Goal: Task Accomplishment & Management: Manage account settings

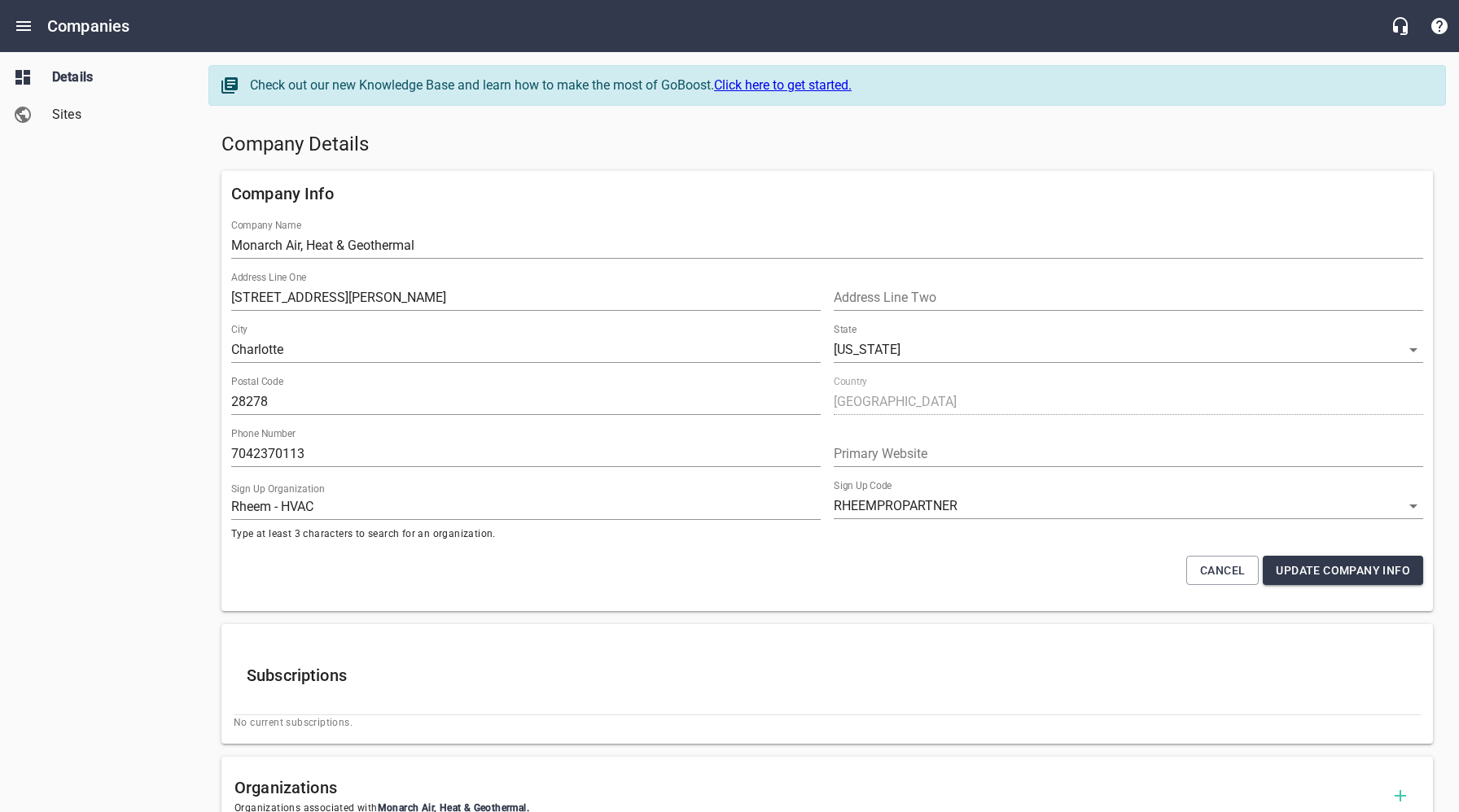
select select "[US_STATE]"
select select "62"
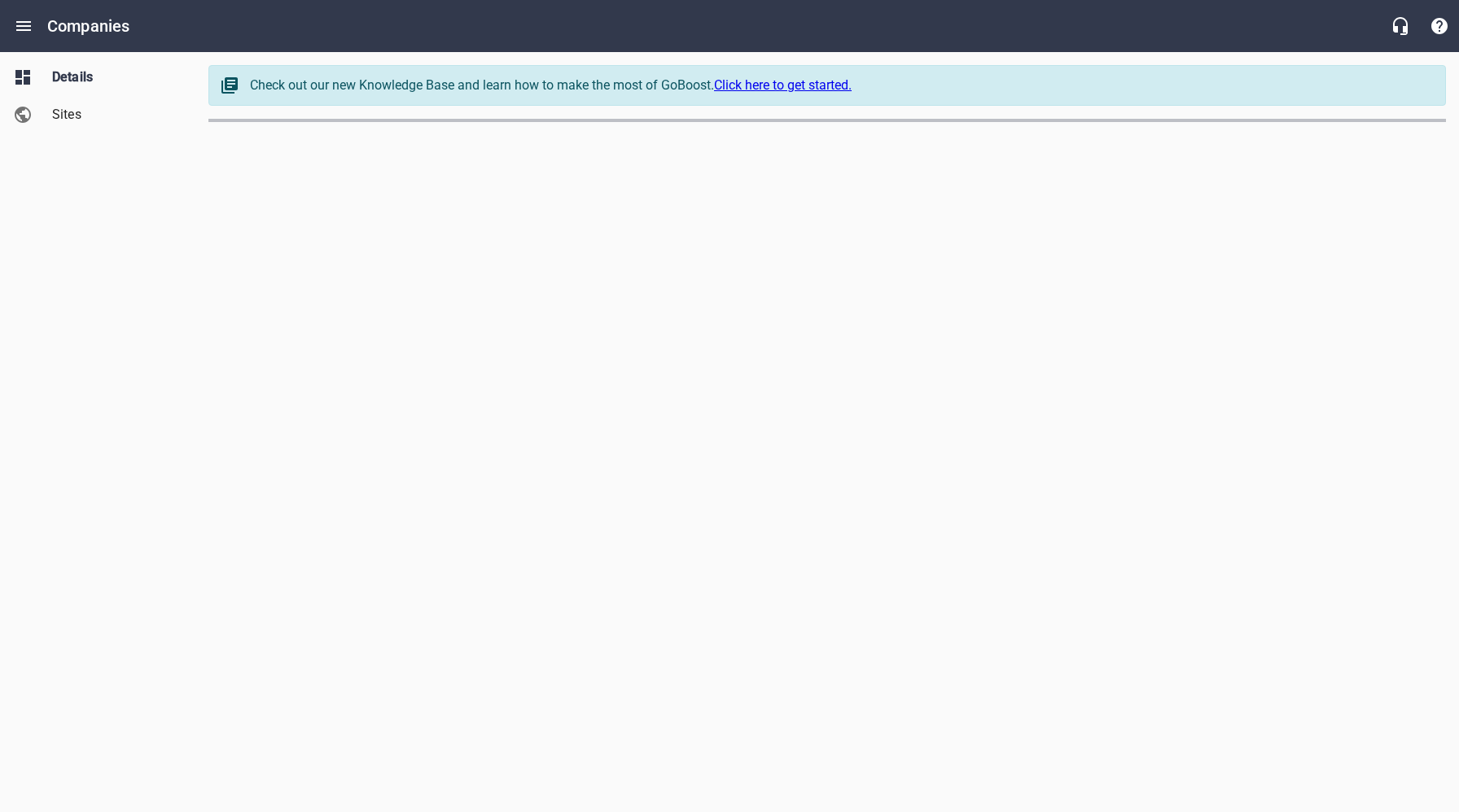
select select "[US_STATE]"
select select "5"
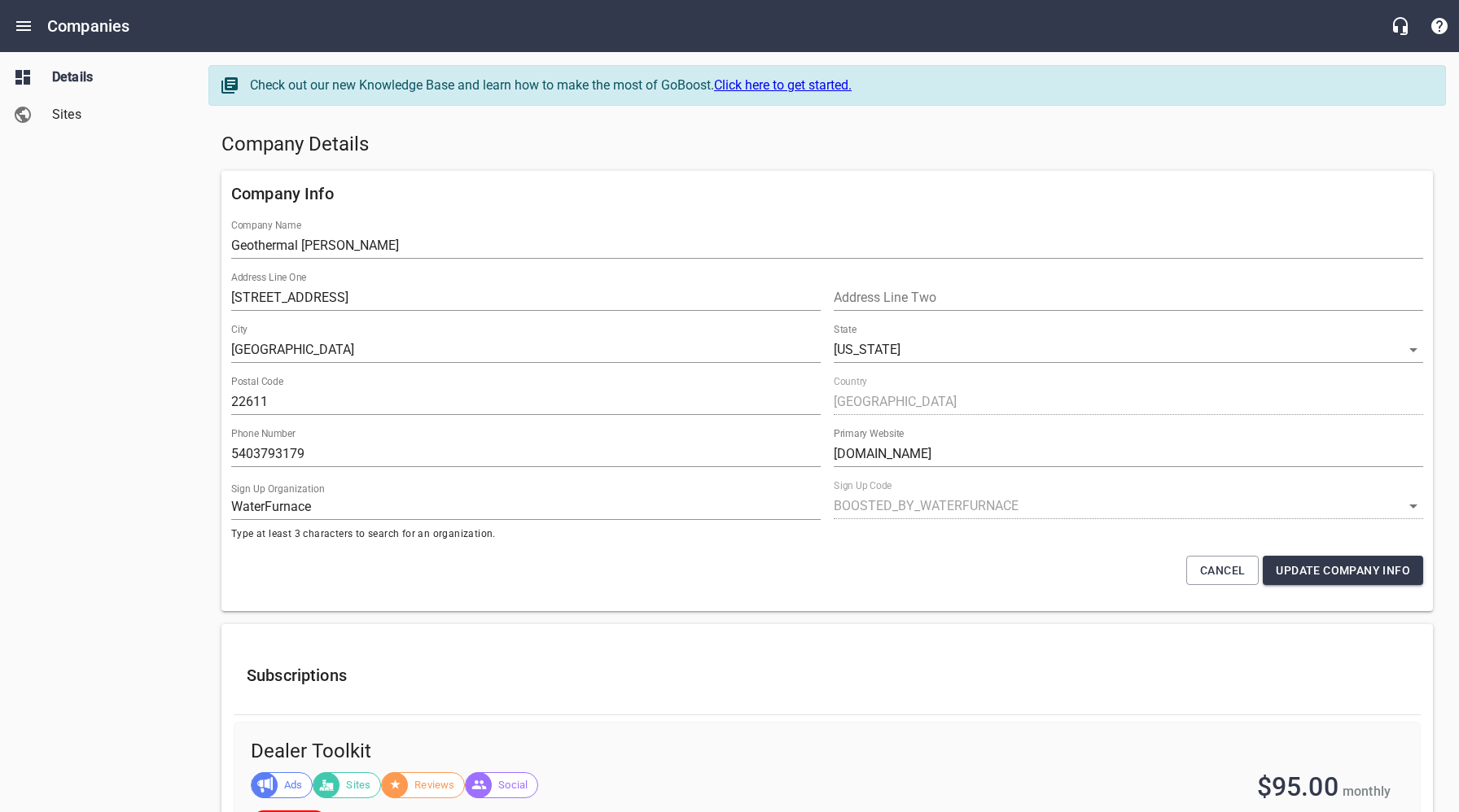
drag, startPoint x: 887, startPoint y: 155, endPoint x: 1117, endPoint y: 194, distance: 233.3
click at [887, 155] on h5 "Company Details" at bounding box center [827, 144] width 1212 height 27
click at [75, 117] on span "Sites" at bounding box center [114, 115] width 124 height 20
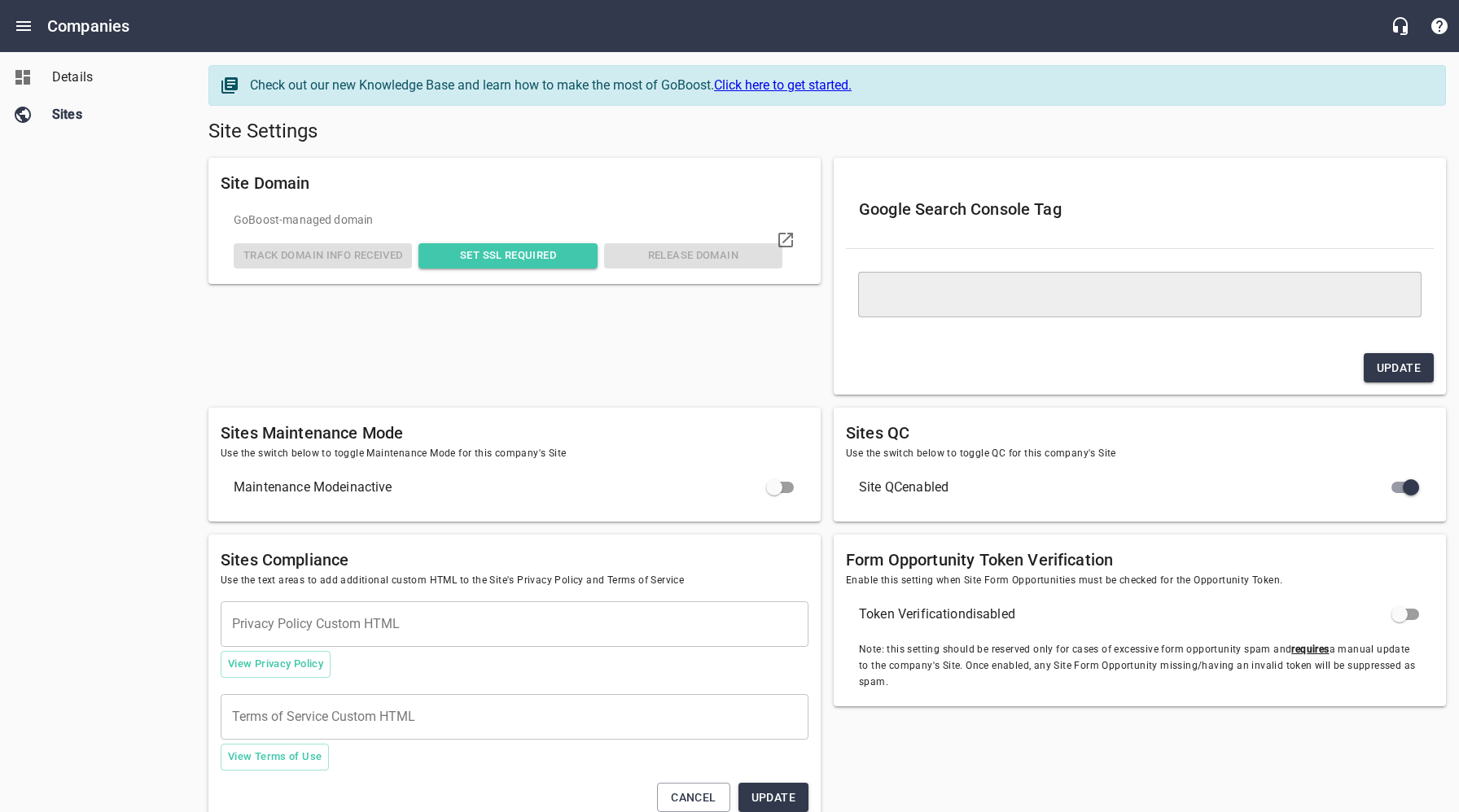
type textarea "<meta name="google-site-verification" content="oSe3IPrBukeeXmHEEFqDpev0Zob6fAv3…"
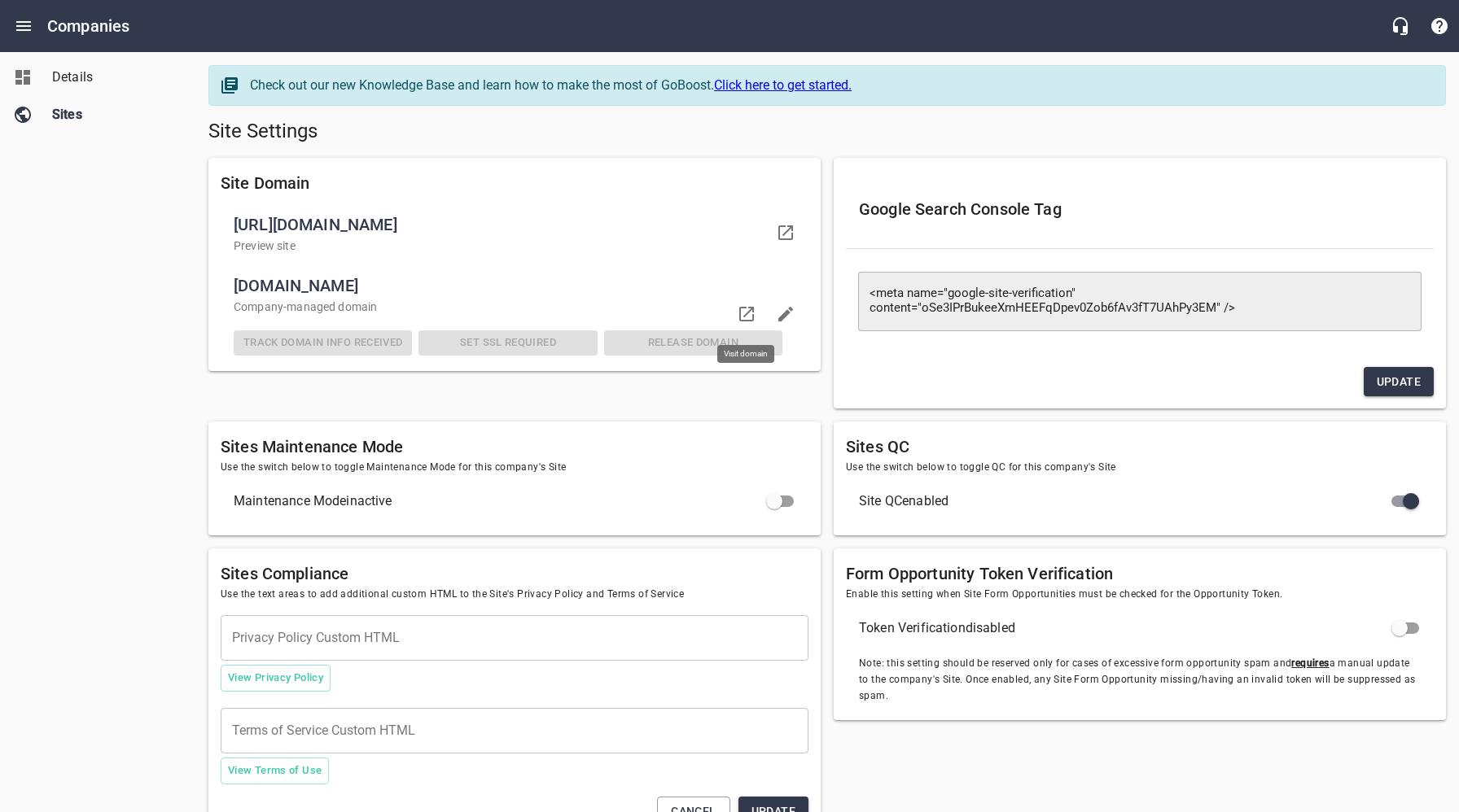
click at [750, 314] on icon at bounding box center [746, 314] width 20 height 20
click at [80, 78] on span "Details" at bounding box center [114, 78] width 124 height 20
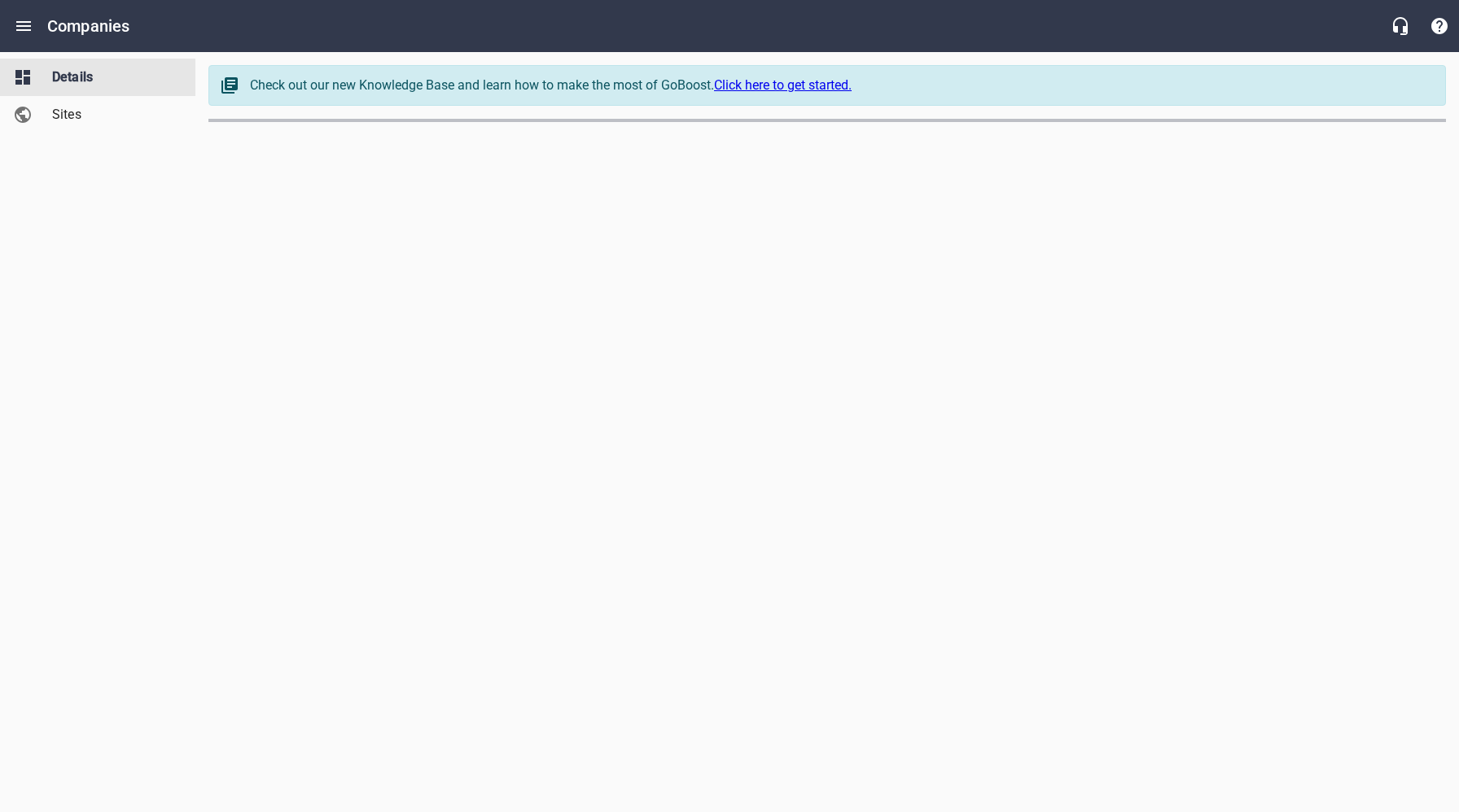
select select "[US_STATE]"
select select "5"
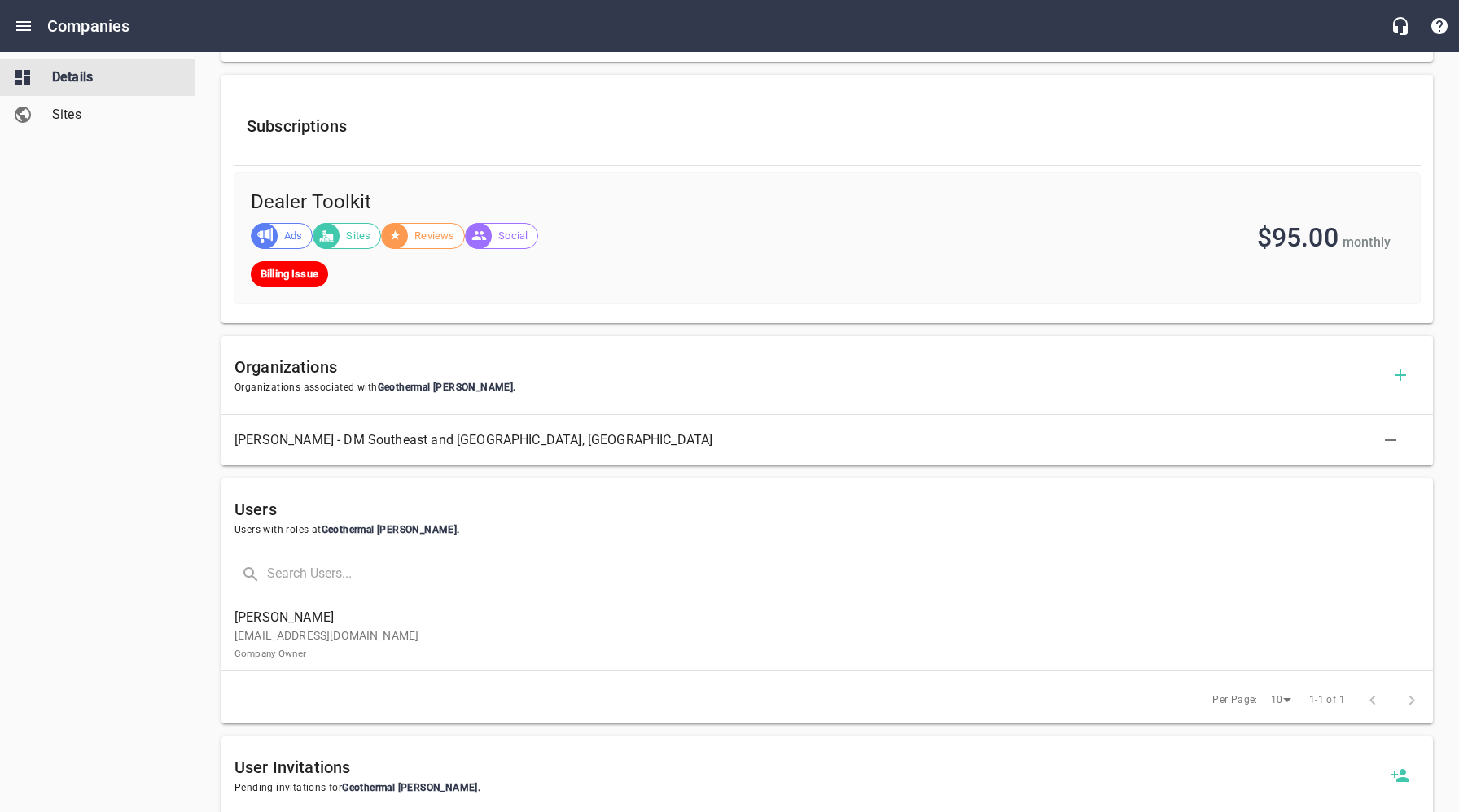
scroll to position [551, 0]
drag, startPoint x: 144, startPoint y: 611, endPoint x: 207, endPoint y: 623, distance: 64.1
click at [145, 612] on div "Details Sites" at bounding box center [98, 406] width 196 height 812
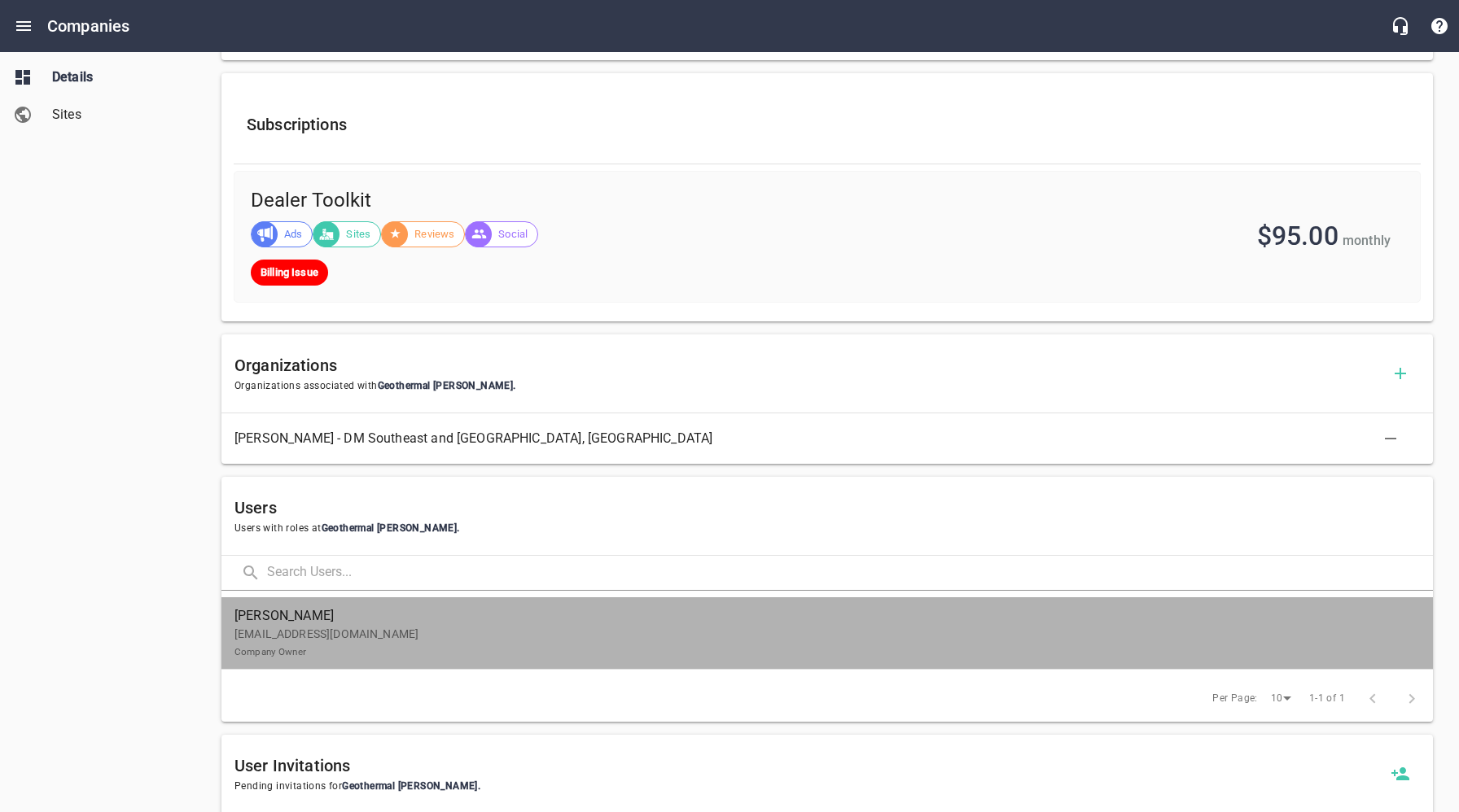
click at [312, 640] on p "missannne1@gmail.com Company Owner" at bounding box center [821, 643] width 1172 height 34
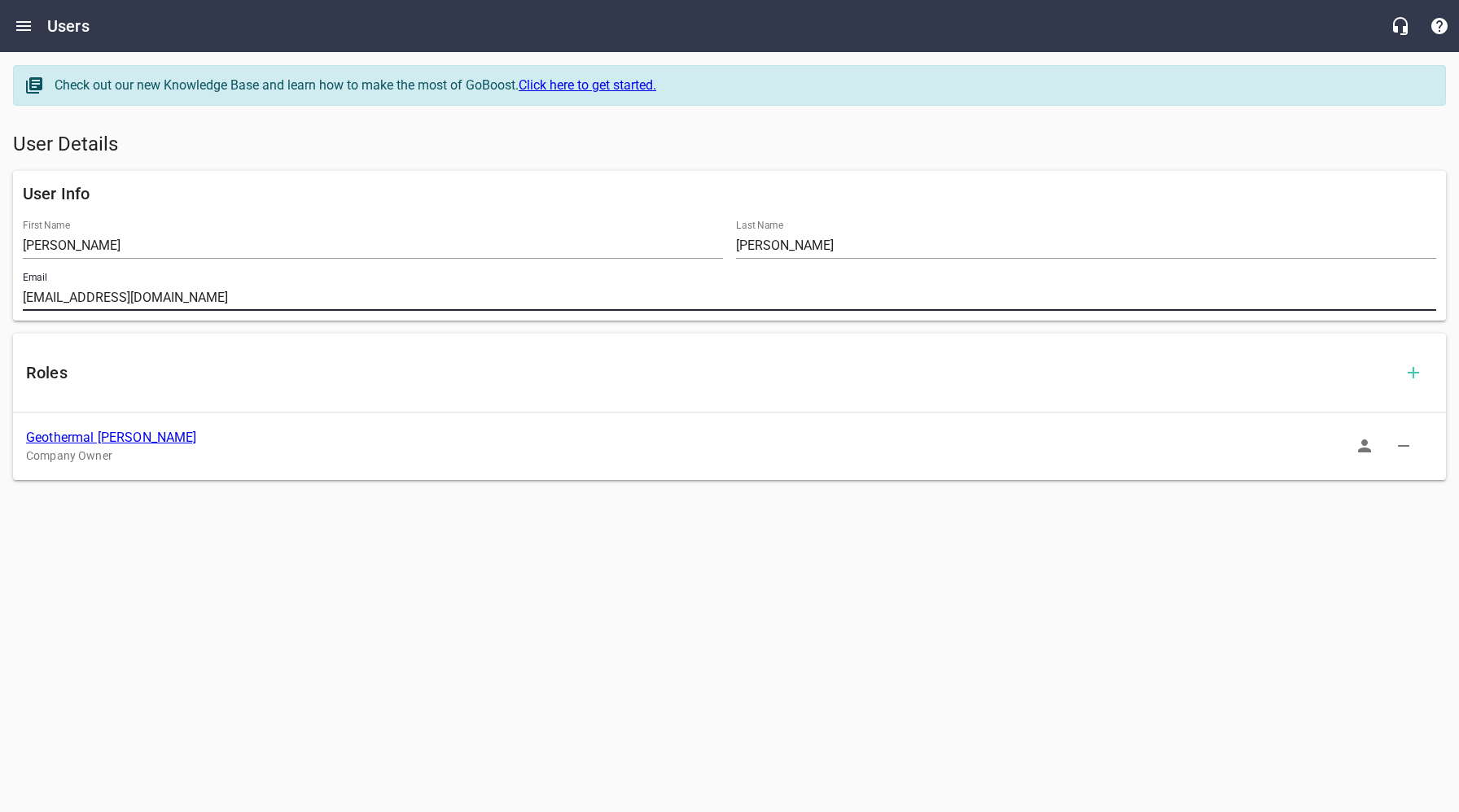
drag, startPoint x: 181, startPoint y: 298, endPoint x: 14, endPoint y: 298, distance: 167.0
click at [14, 298] on div "User Info First Name Anne Last Name Smith Email missannne1@gmail.com" at bounding box center [729, 245] width 1432 height 150
click at [107, 444] on link "Geothermal Scott" at bounding box center [112, 438] width 171 height 16
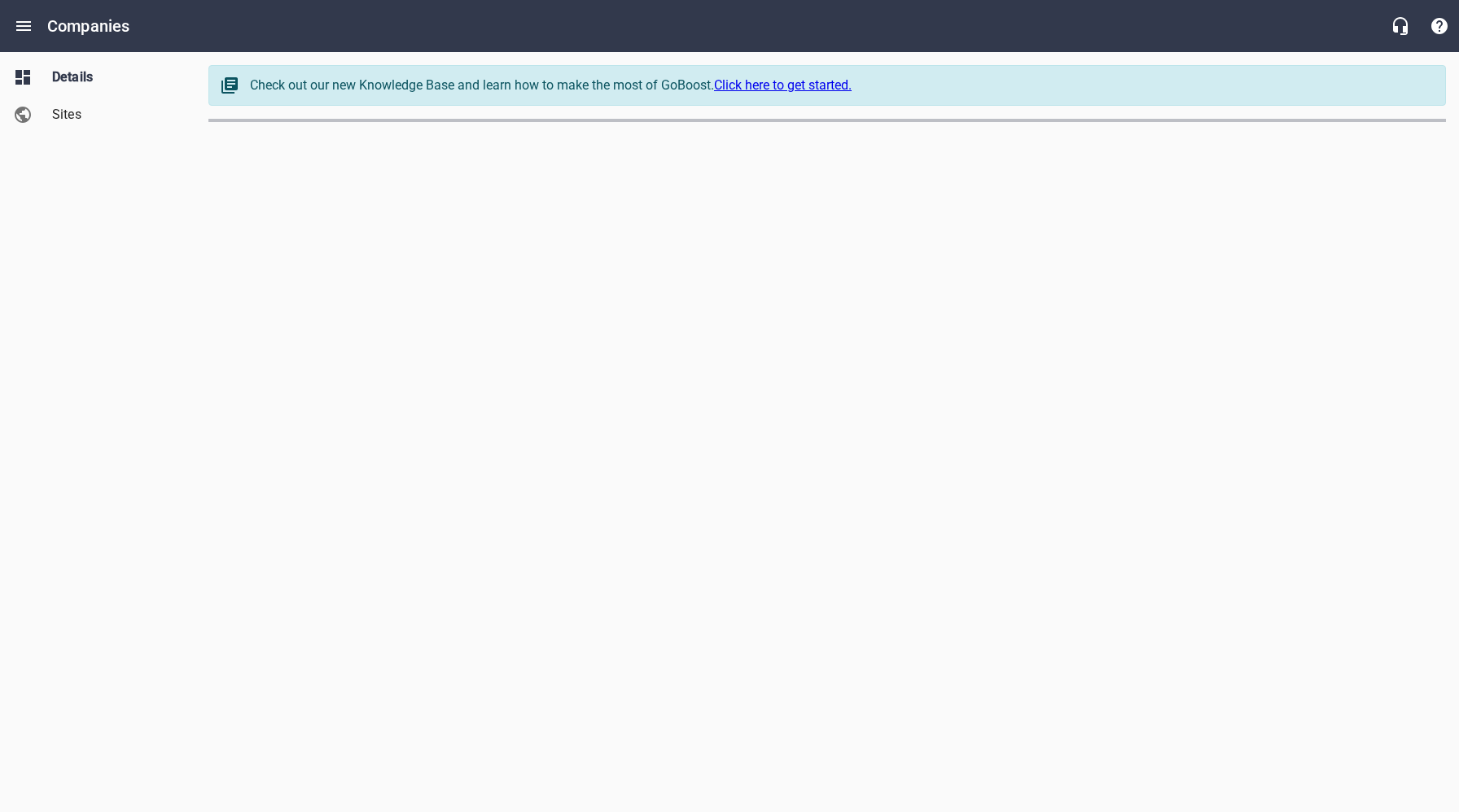
select select "[US_STATE]"
select select "5"
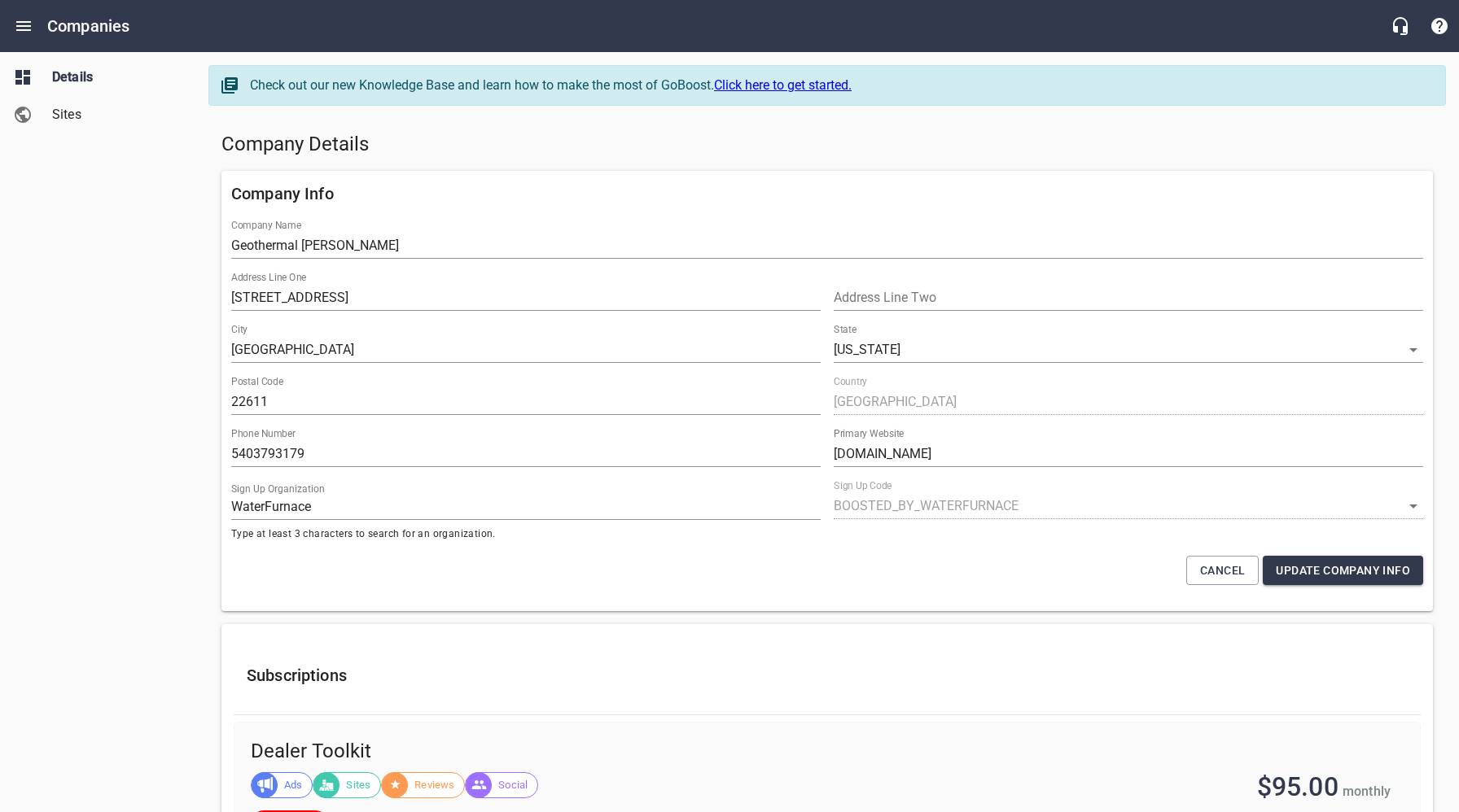
click at [134, 160] on div "Details Sites" at bounding box center [98, 406] width 196 height 812
click at [71, 118] on span "Sites" at bounding box center [114, 115] width 124 height 20
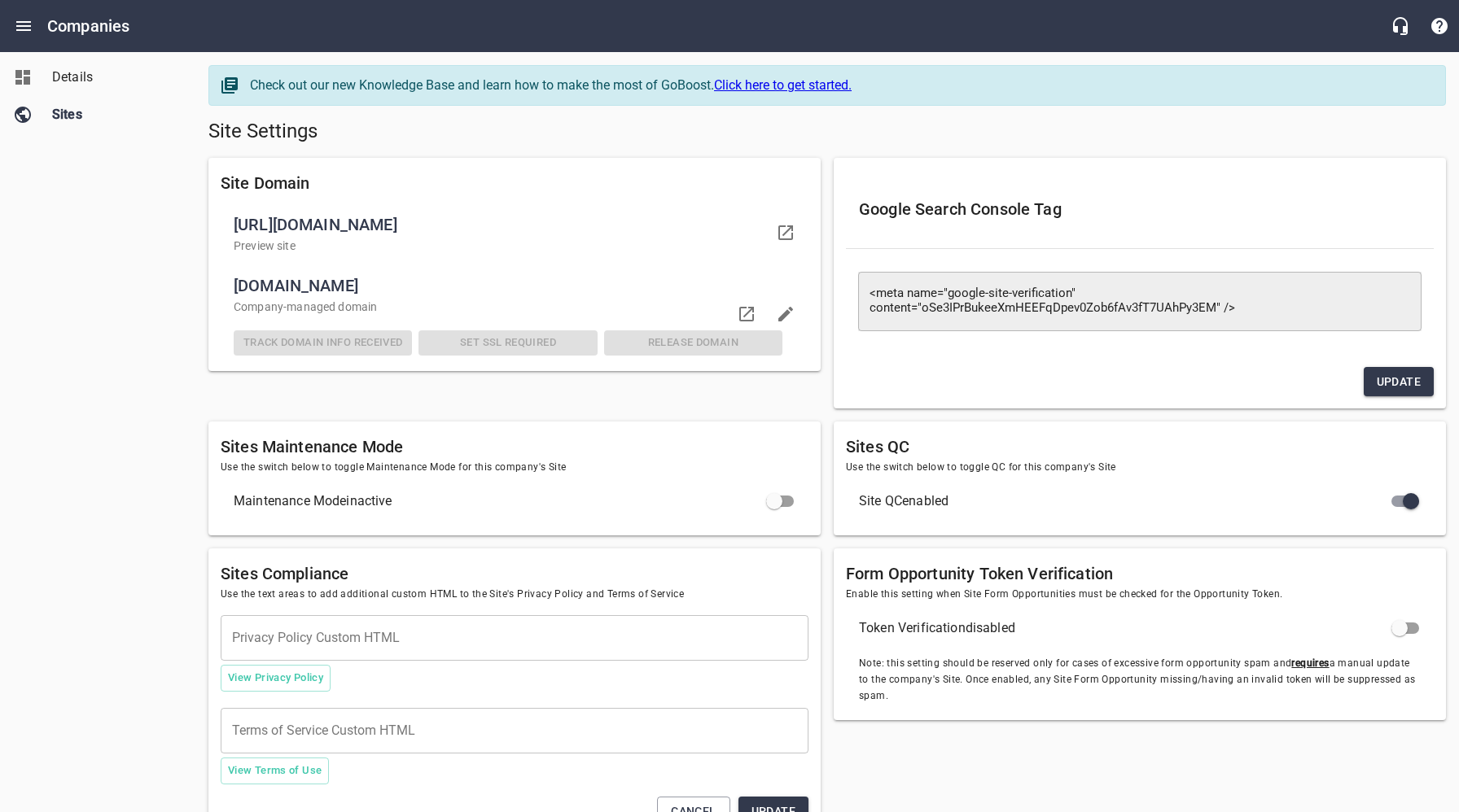
drag, startPoint x: 393, startPoint y: 288, endPoint x: 238, endPoint y: 288, distance: 155.0
click at [238, 288] on span "geothermalscott.com" at bounding box center [508, 286] width 549 height 27
copy span "geothermalscott.com"
click at [788, 502] on input "checkbox" at bounding box center [774, 502] width 39 height 39
checkbox input "true"
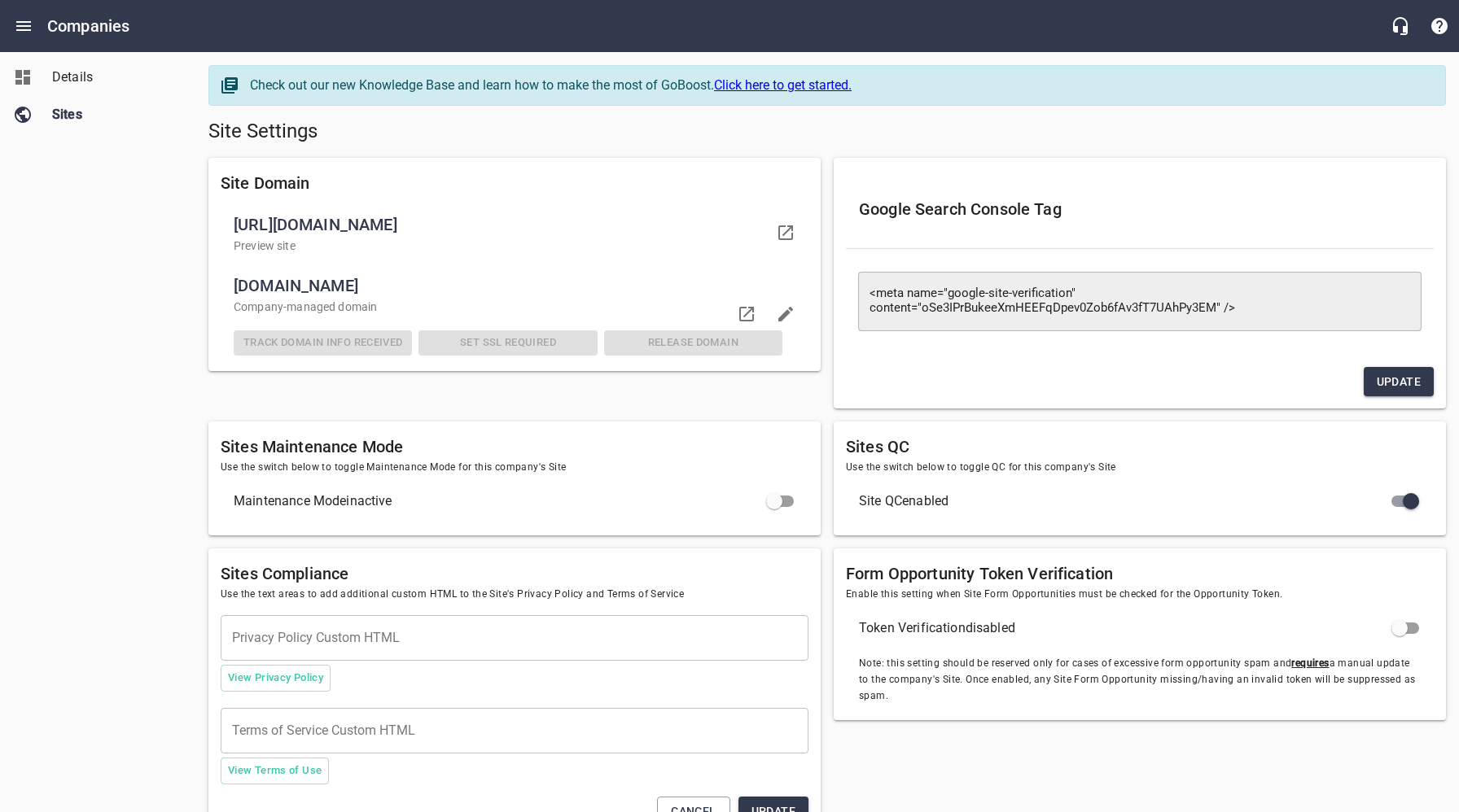
checkbox input "false"
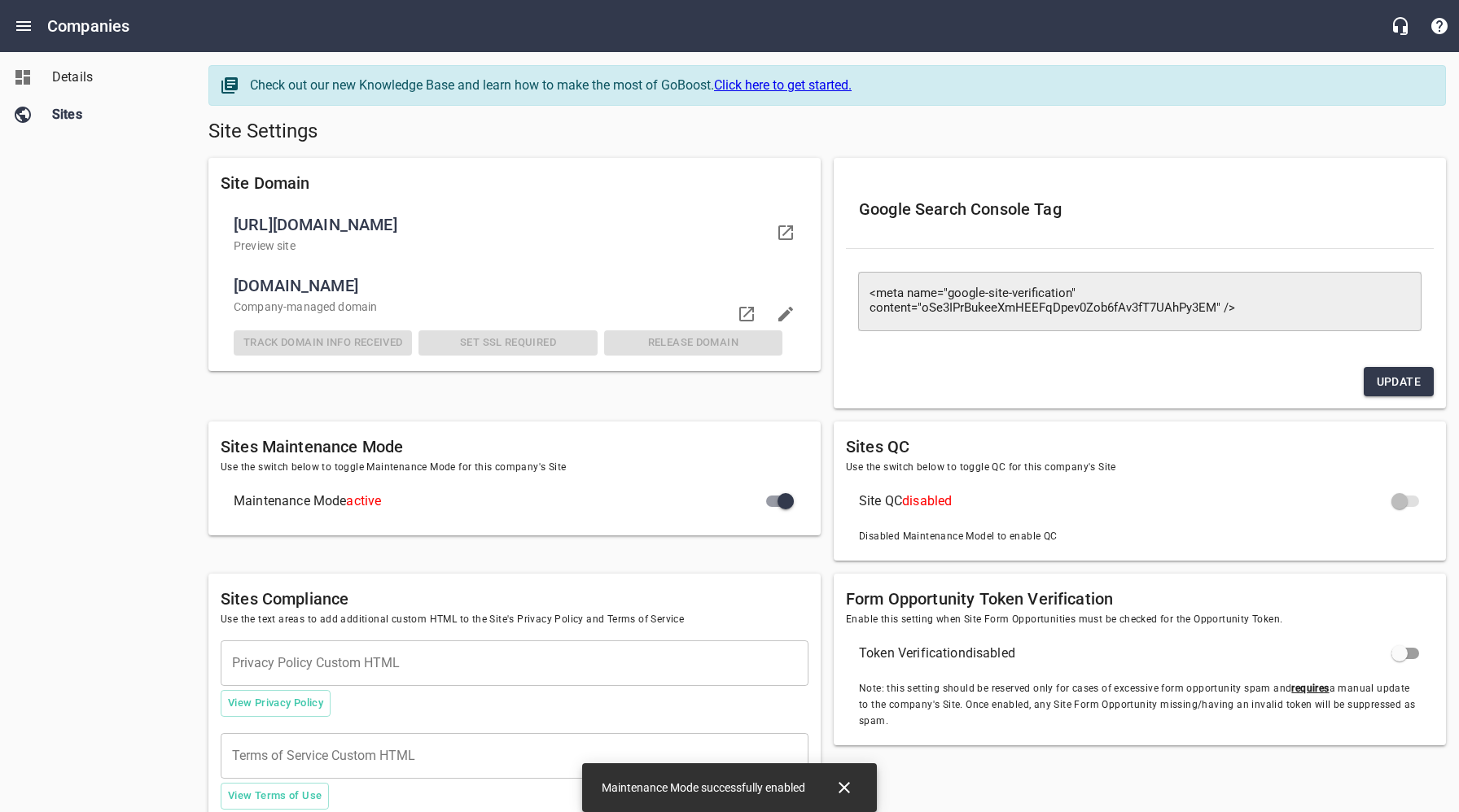
click at [84, 80] on span "Details" at bounding box center [114, 78] width 124 height 20
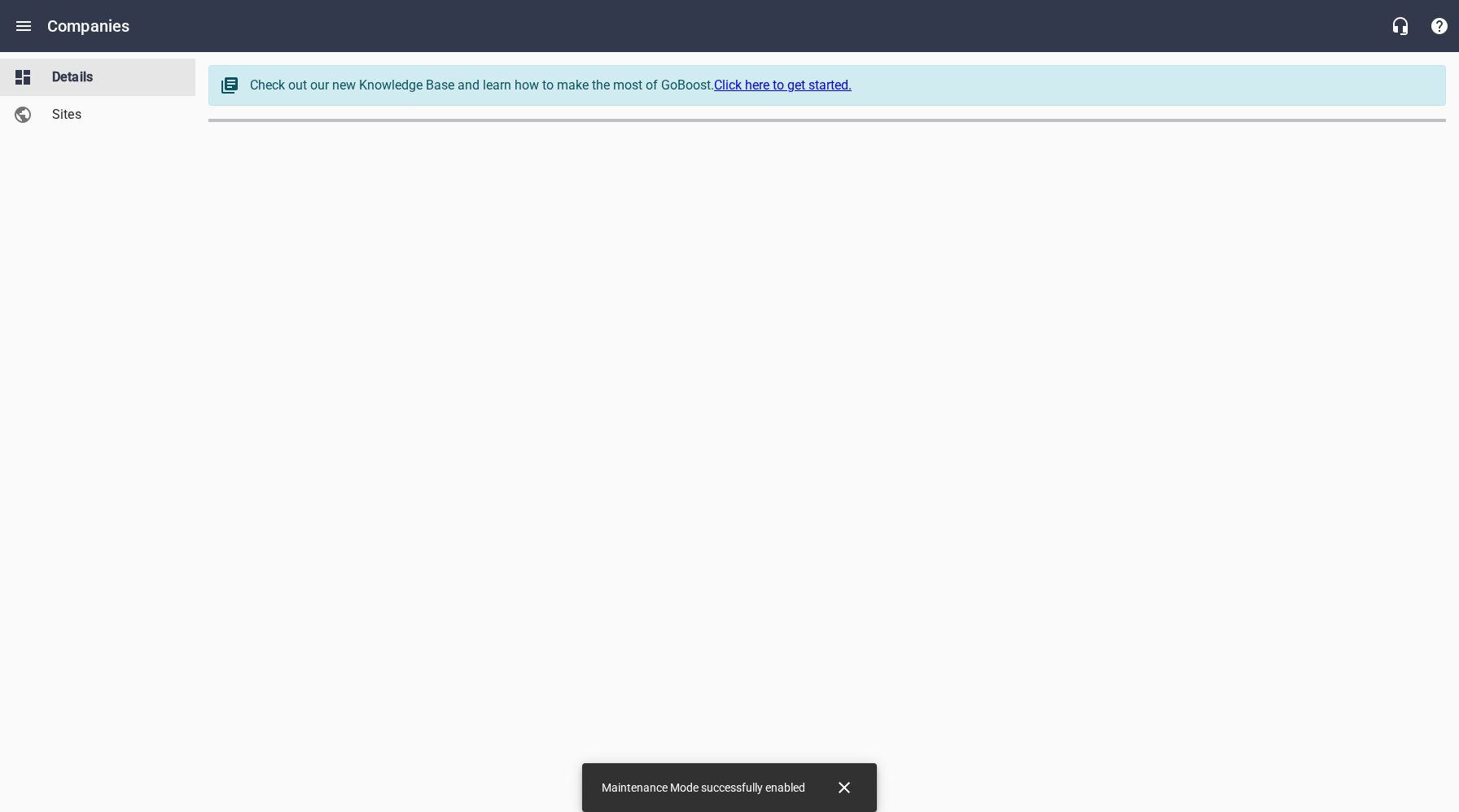
select select "[US_STATE]"
select select "5"
